Goal: Transaction & Acquisition: Purchase product/service

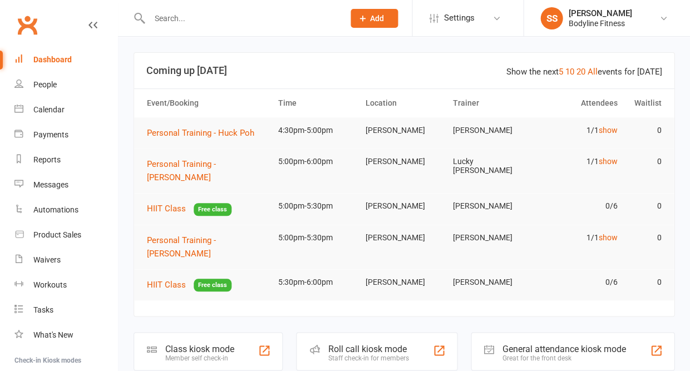
click at [161, 21] on input "text" at bounding box center [241, 19] width 190 height 16
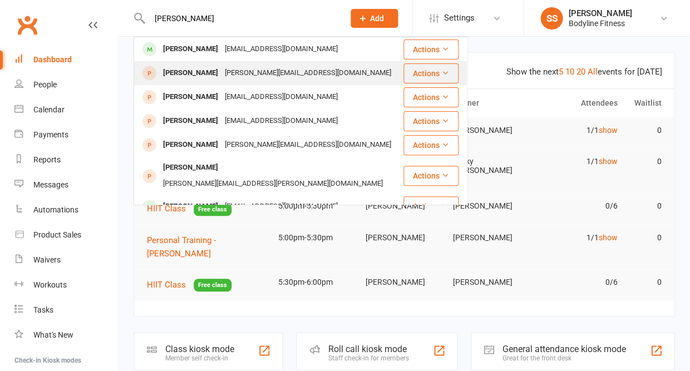
type input "[PERSON_NAME]"
click at [162, 62] on div "[PERSON_NAME] [PERSON_NAME][EMAIL_ADDRESS][DOMAIN_NAME]" at bounding box center [269, 73] width 268 height 23
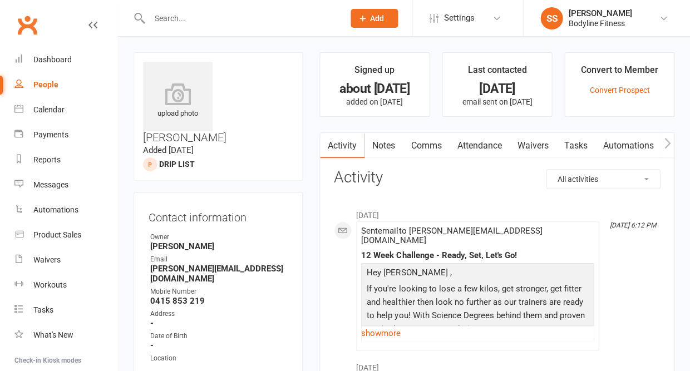
click at [183, 16] on input "text" at bounding box center [241, 19] width 190 height 16
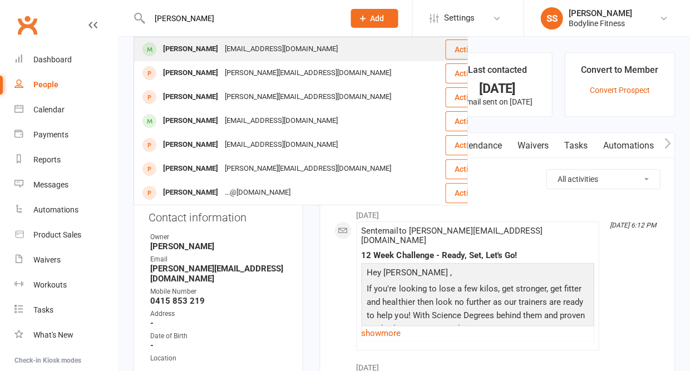
type input "[PERSON_NAME]"
click at [183, 48] on div "[PERSON_NAME]" at bounding box center [191, 49] width 62 height 16
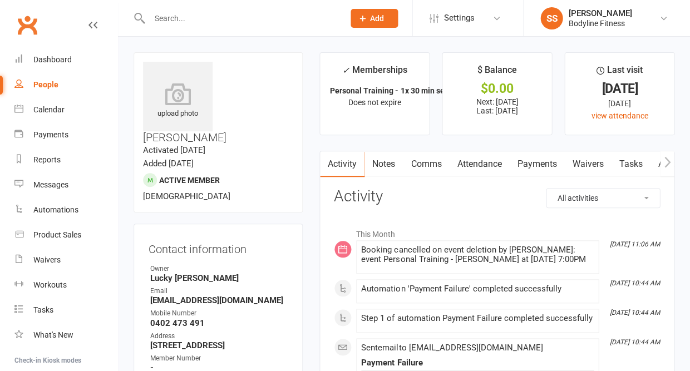
click at [668, 163] on icon "button" at bounding box center [667, 161] width 6 height 11
click at [653, 166] on link "Workouts" at bounding box center [659, 164] width 53 height 26
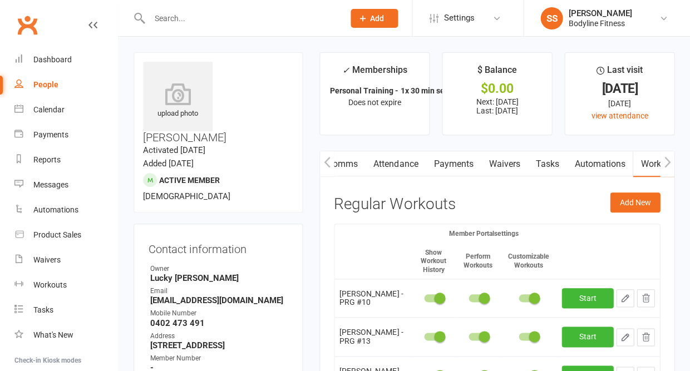
click at [464, 160] on link "Payments" at bounding box center [453, 164] width 55 height 26
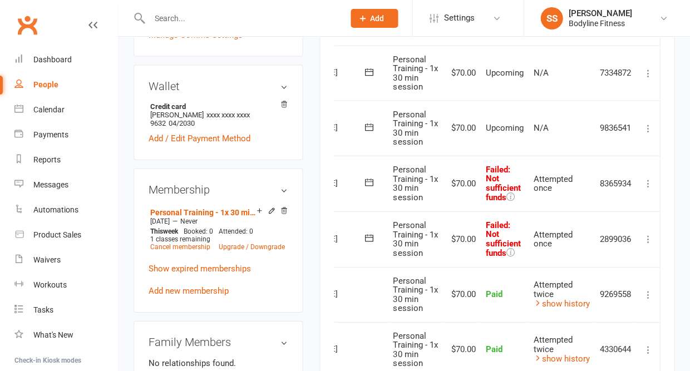
scroll to position [0, 48]
click at [648, 234] on icon at bounding box center [648, 239] width 11 height 11
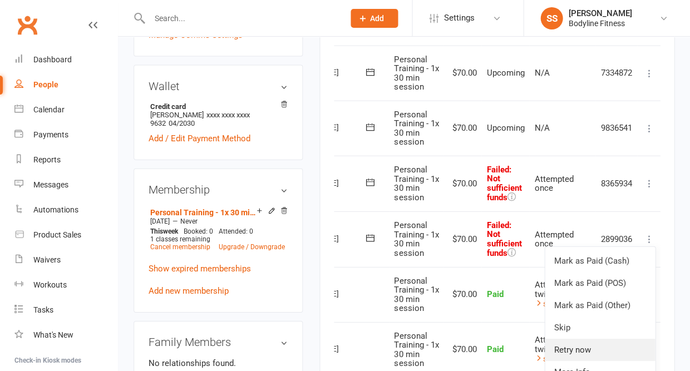
click at [564, 339] on link "Retry now" at bounding box center [600, 350] width 110 height 22
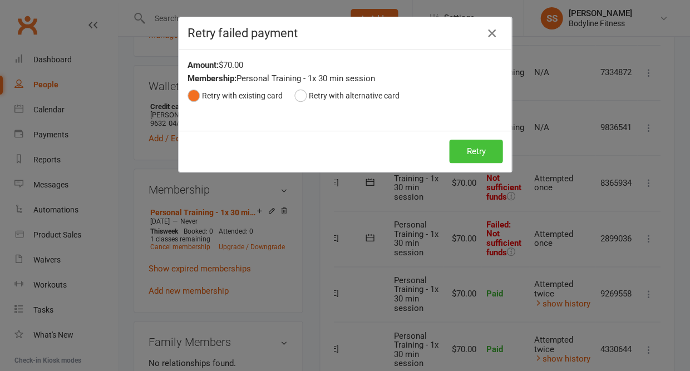
click at [466, 152] on button "Retry" at bounding box center [475, 151] width 53 height 23
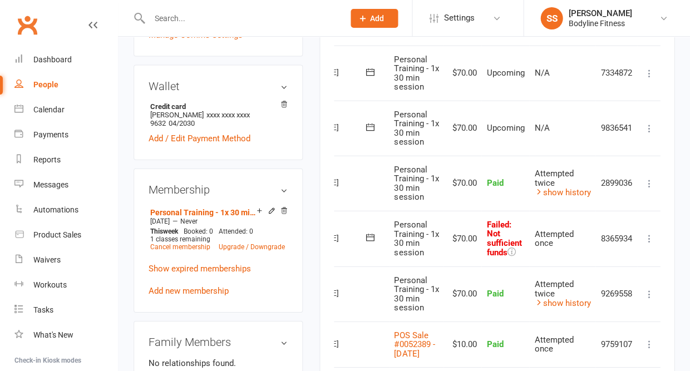
click at [647, 233] on icon at bounding box center [648, 238] width 11 height 11
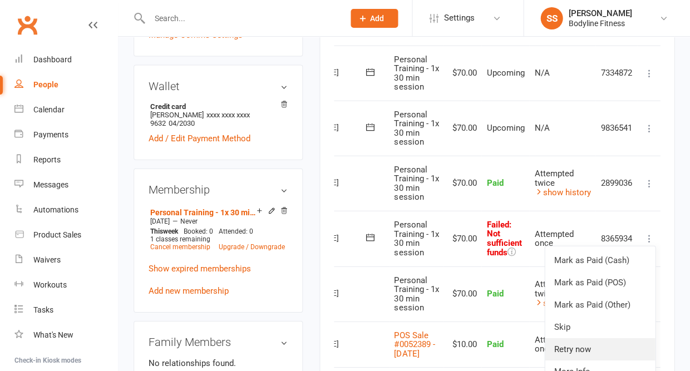
click at [565, 338] on link "Retry now" at bounding box center [600, 349] width 110 height 22
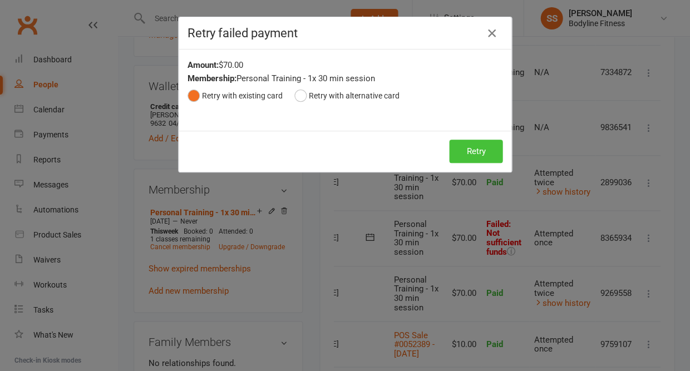
click at [477, 154] on button "Retry" at bounding box center [475, 151] width 53 height 23
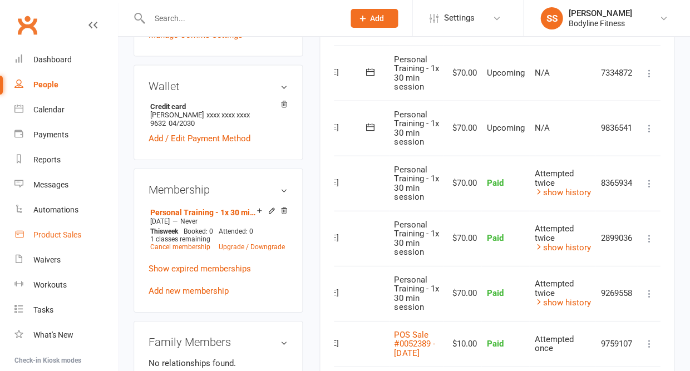
click at [73, 234] on div "Product Sales" at bounding box center [57, 234] width 48 height 9
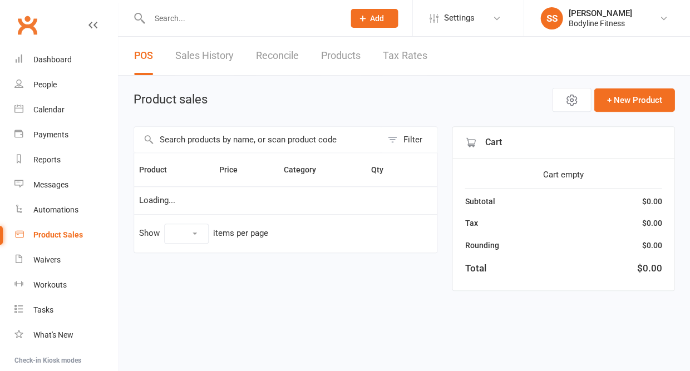
select select "10"
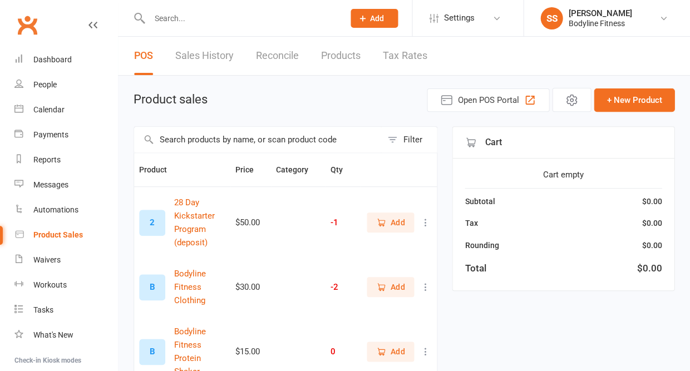
click at [200, 144] on input "text" at bounding box center [258, 140] width 248 height 26
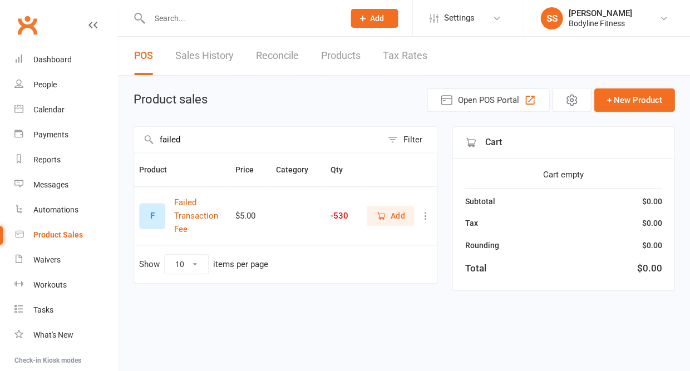
type input "failed"
click at [388, 219] on span "Add" at bounding box center [390, 216] width 28 height 12
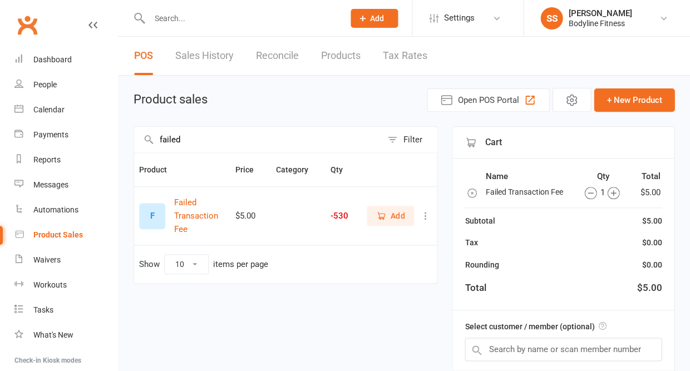
click at [612, 195] on icon "button" at bounding box center [614, 193] width 6 height 6
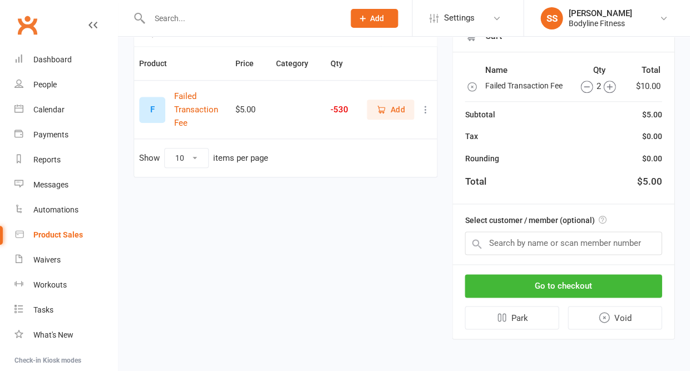
scroll to position [106, 0]
click at [575, 244] on input "text" at bounding box center [563, 243] width 197 height 23
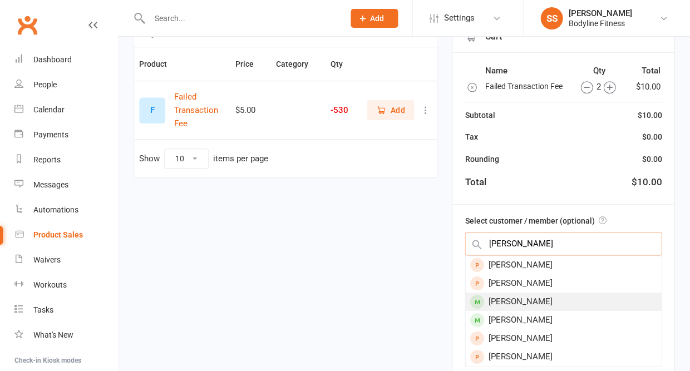
type input "[PERSON_NAME]"
click at [552, 304] on div "[PERSON_NAME]" at bounding box center [563, 302] width 196 height 18
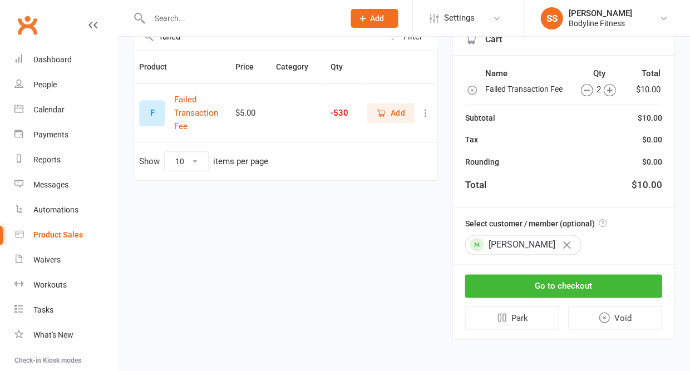
scroll to position [103, 0]
click at [542, 287] on button "Go to checkout" at bounding box center [563, 285] width 197 height 23
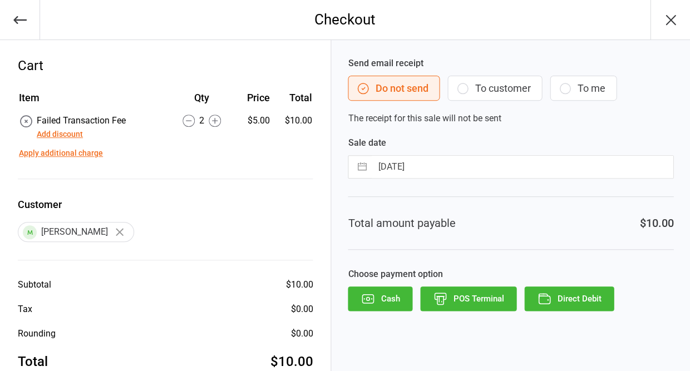
click at [483, 91] on button "To customer" at bounding box center [494, 88] width 95 height 25
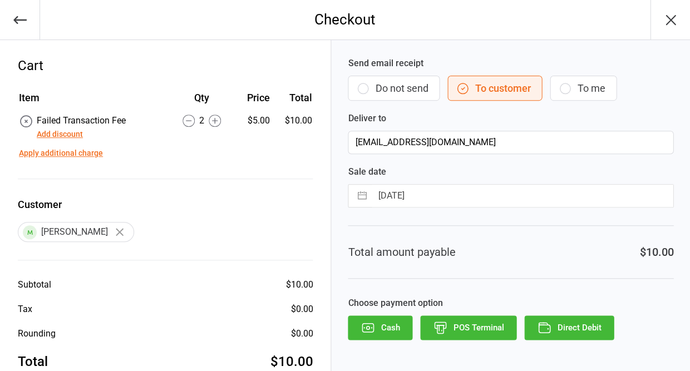
click at [541, 323] on icon "button" at bounding box center [544, 328] width 14 height 14
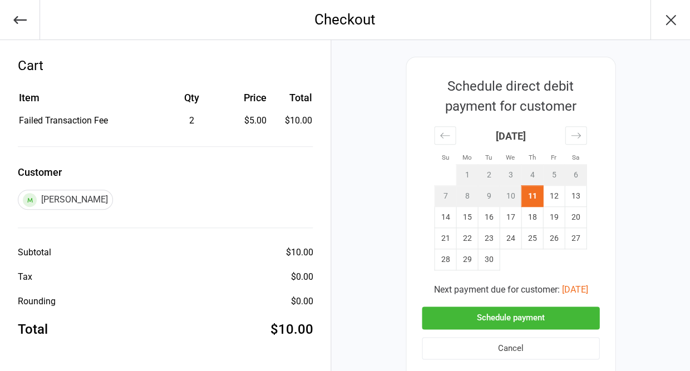
click at [505, 307] on button "Schedule payment" at bounding box center [511, 318] width 178 height 23
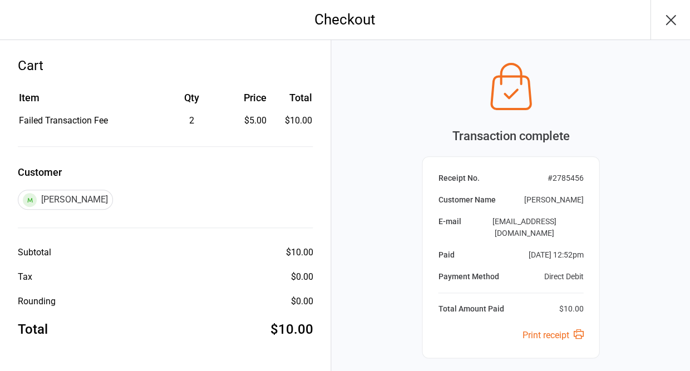
click at [662, 22] on icon "button" at bounding box center [671, 20] width 18 height 18
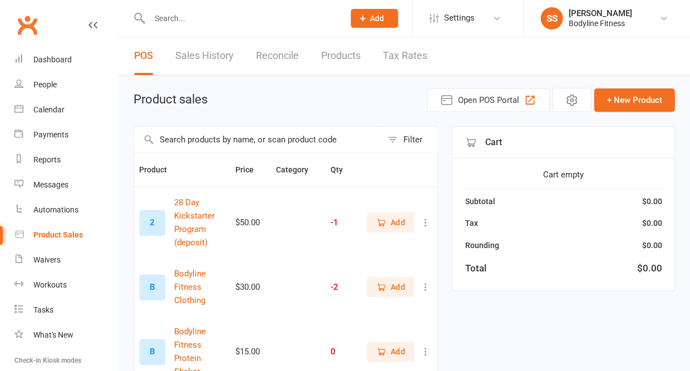
click at [175, 18] on input "text" at bounding box center [241, 19] width 190 height 16
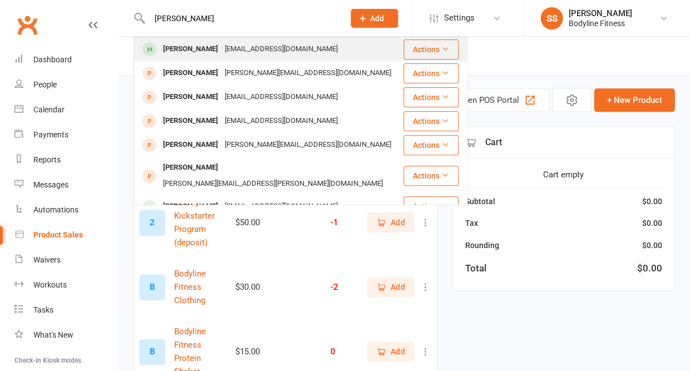
type input "josh Paul"
click at [176, 55] on div "[PERSON_NAME]" at bounding box center [191, 49] width 62 height 16
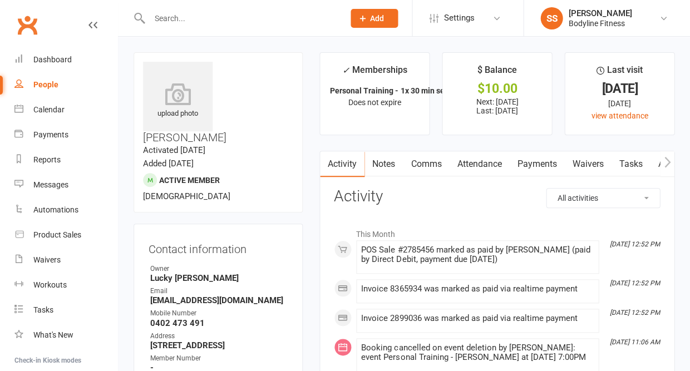
click at [668, 159] on icon "button" at bounding box center [667, 161] width 6 height 11
click at [639, 165] on link "Workouts" at bounding box center [659, 164] width 53 height 26
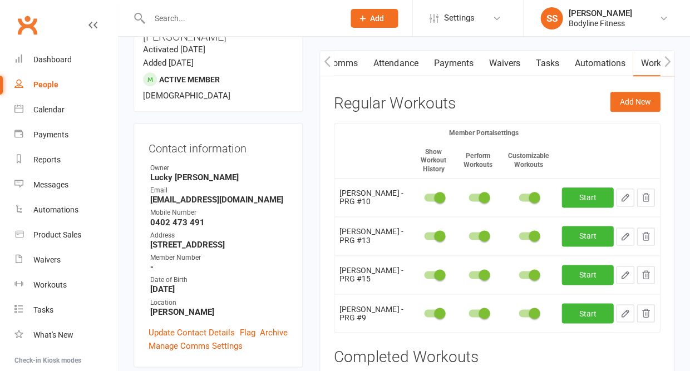
scroll to position [89, 0]
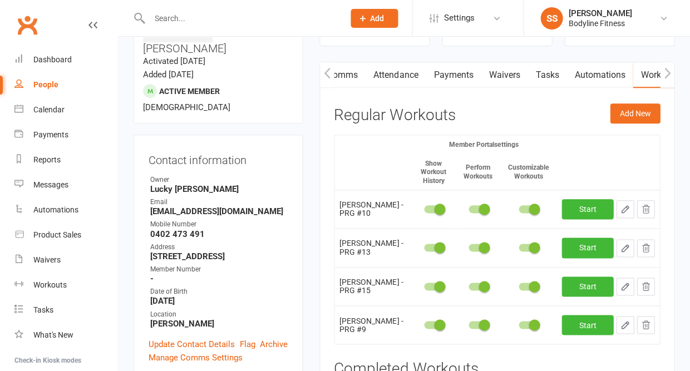
click at [452, 77] on link "Payments" at bounding box center [453, 75] width 55 height 26
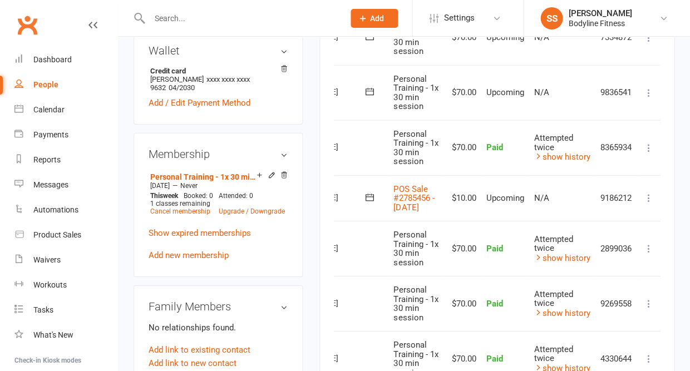
scroll to position [0, 48]
click at [646, 193] on icon at bounding box center [648, 198] width 11 height 11
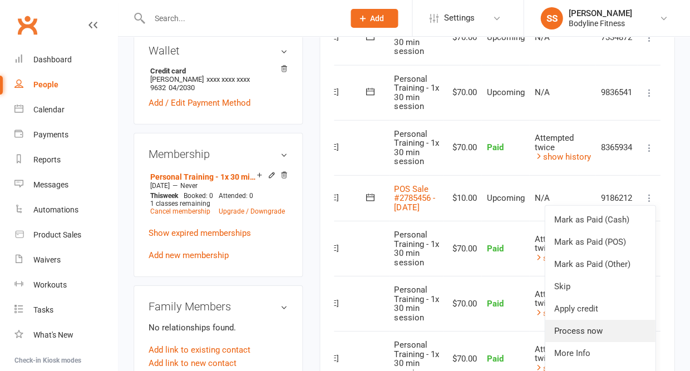
click at [565, 320] on link "Process now" at bounding box center [600, 331] width 110 height 22
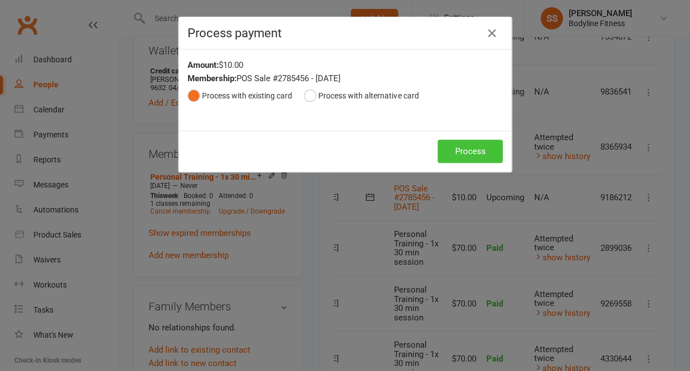
click at [483, 148] on button "Process" at bounding box center [469, 151] width 65 height 23
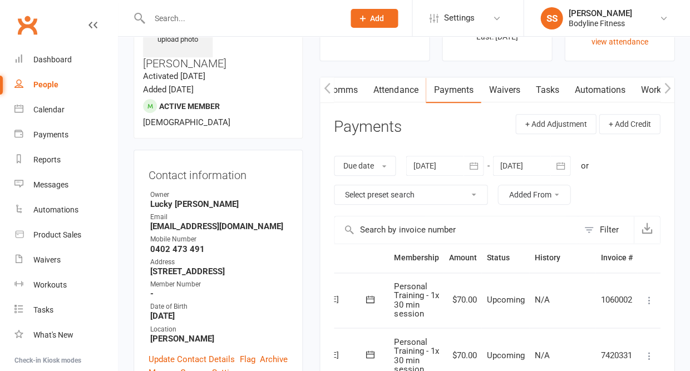
scroll to position [0, 0]
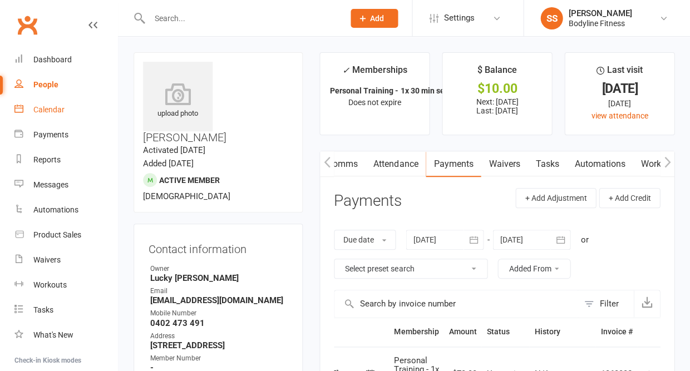
click at [60, 105] on div "Calendar" at bounding box center [48, 109] width 31 height 9
